Goal: Task Accomplishment & Management: Complete application form

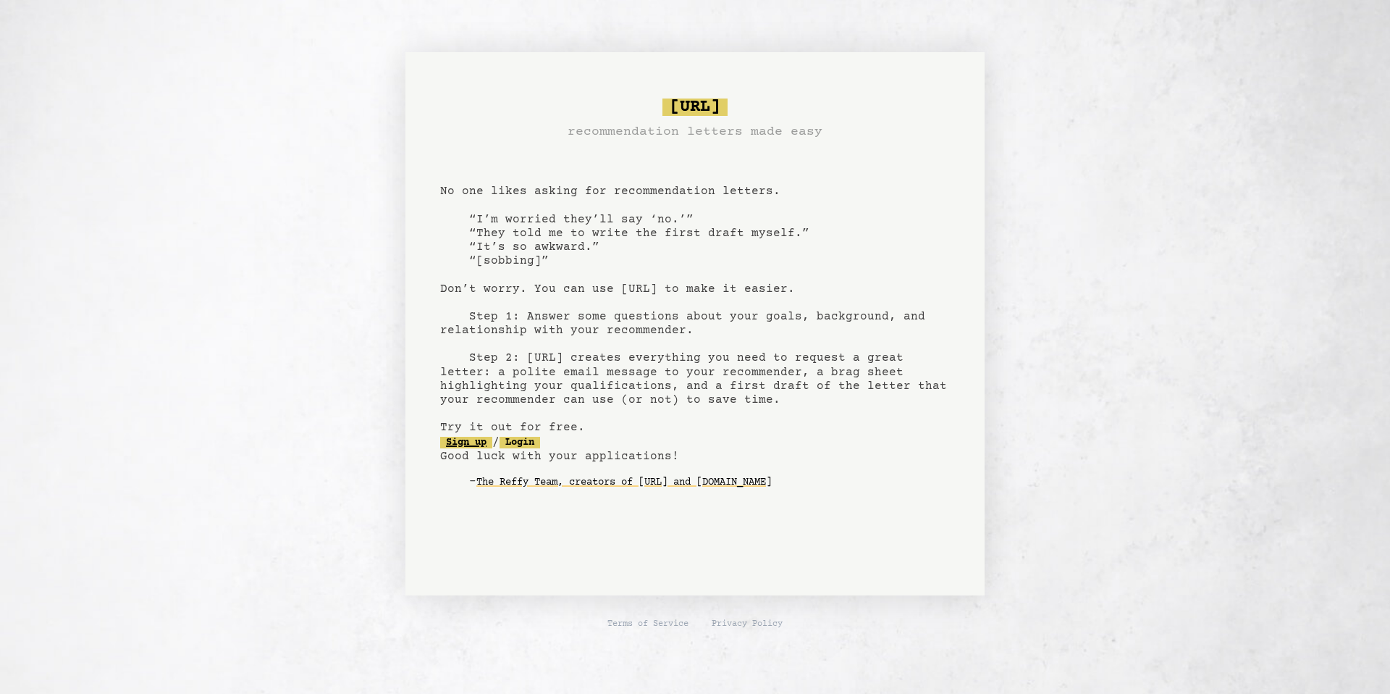
click at [471, 446] on link "Sign up" at bounding box center [466, 443] width 52 height 12
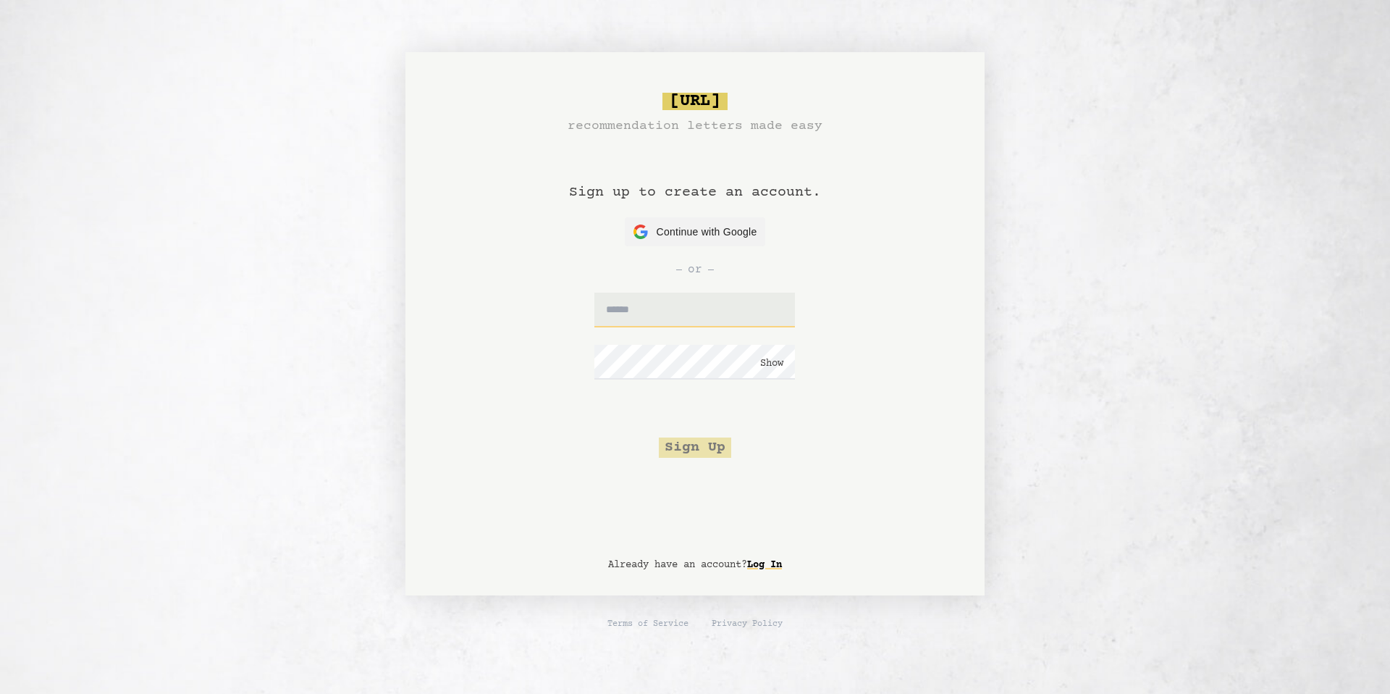
click at [693, 307] on input "text" at bounding box center [694, 309] width 201 height 35
type input "**********"
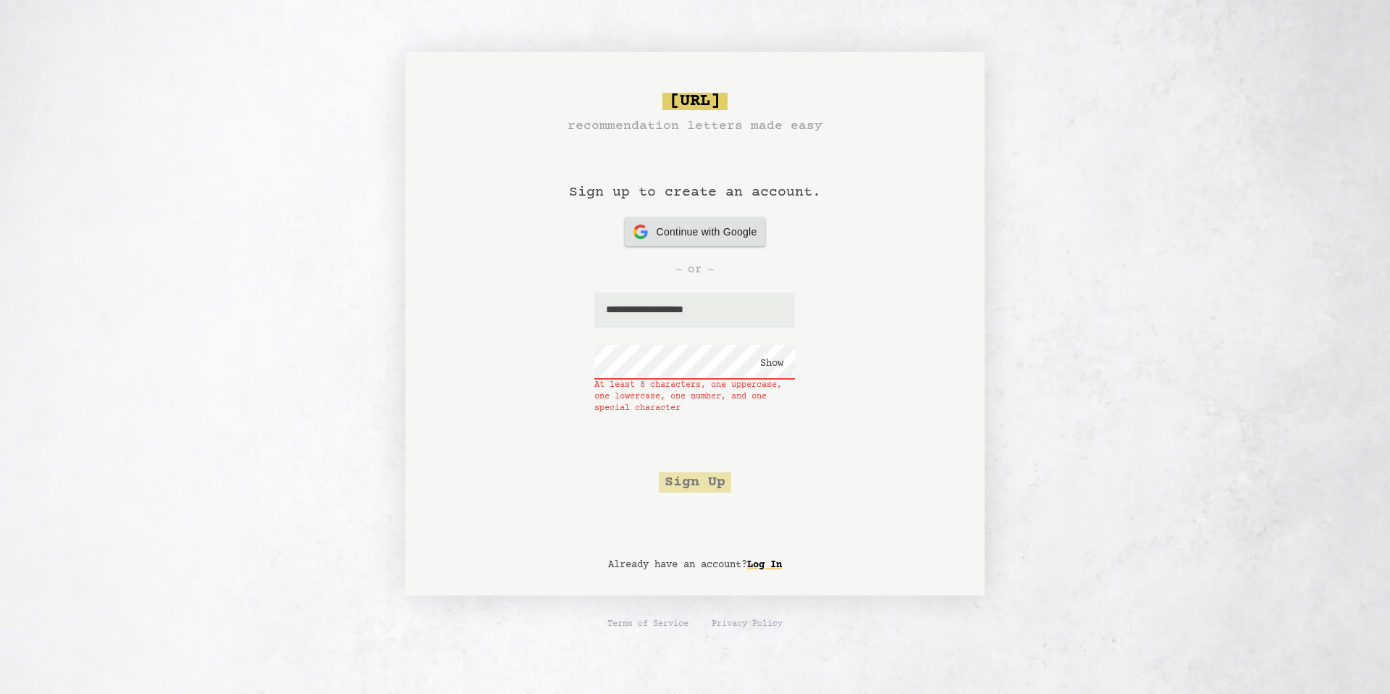
click at [757, 227] on div at bounding box center [695, 231] width 141 height 29
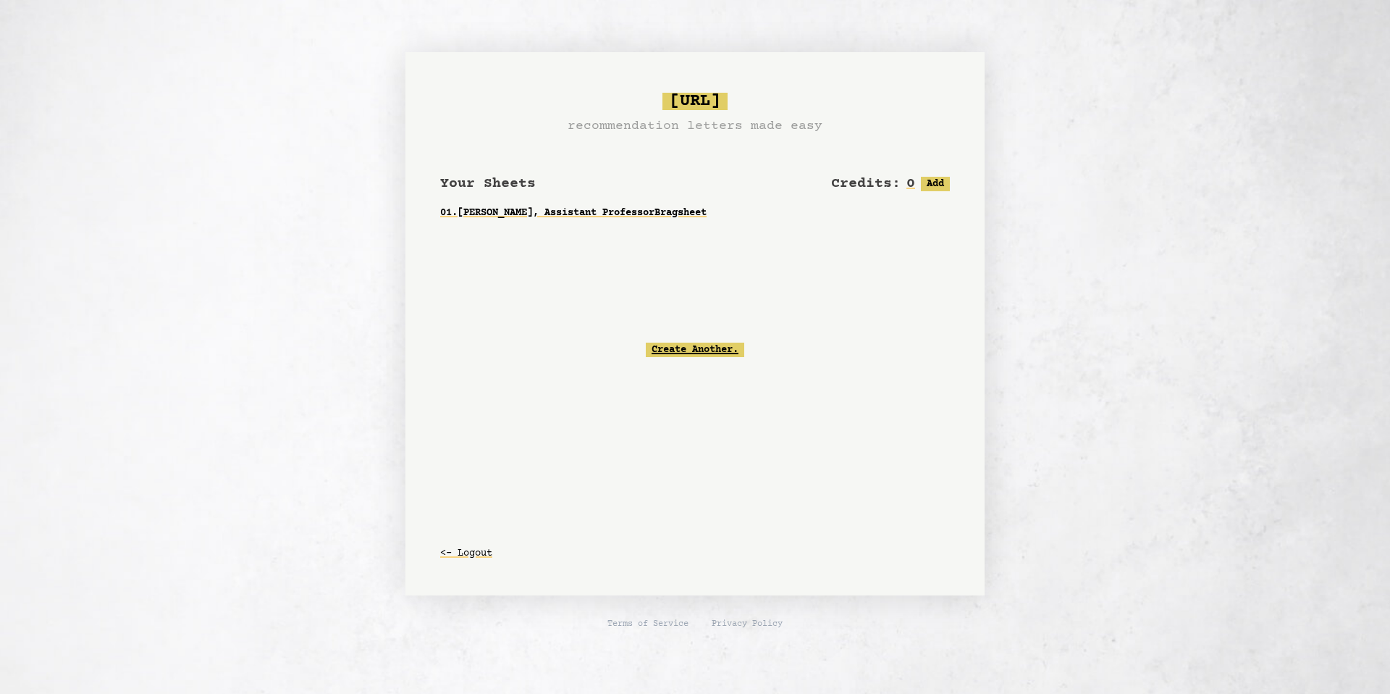
click at [707, 347] on link "Create Another." at bounding box center [695, 349] width 98 height 14
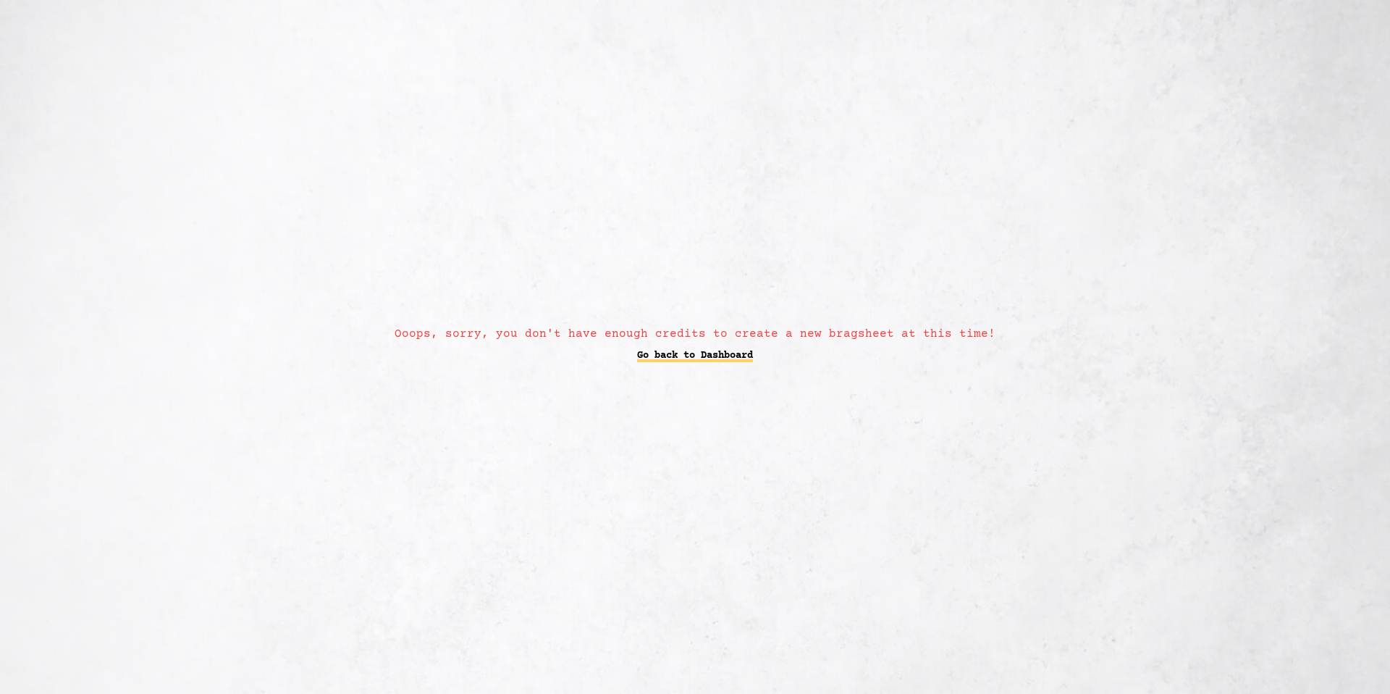
click at [726, 355] on link "Go back to Dashboard" at bounding box center [695, 355] width 116 height 26
